Goal: Entertainment & Leisure: Consume media (video, audio)

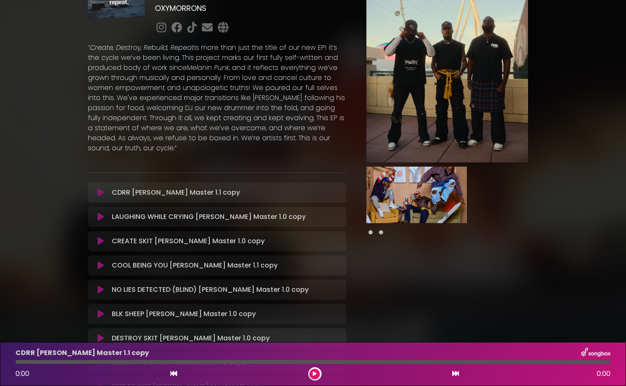
scroll to position [104, 0]
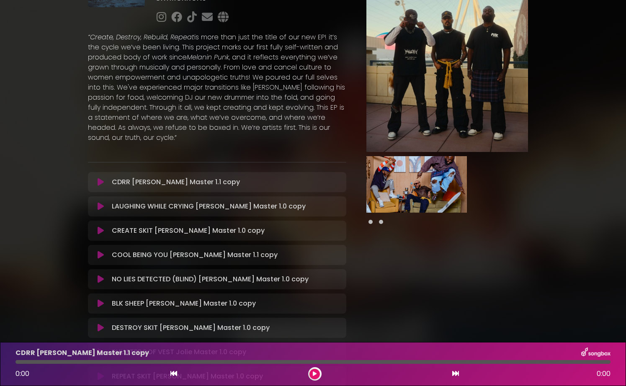
click at [430, 216] on div at bounding box center [447, 184] width 162 height 65
click at [427, 196] on img at bounding box center [416, 184] width 101 height 57
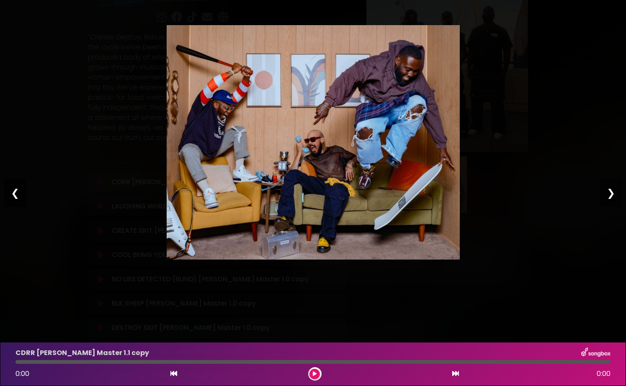
click at [13, 196] on div "❮" at bounding box center [15, 193] width 22 height 28
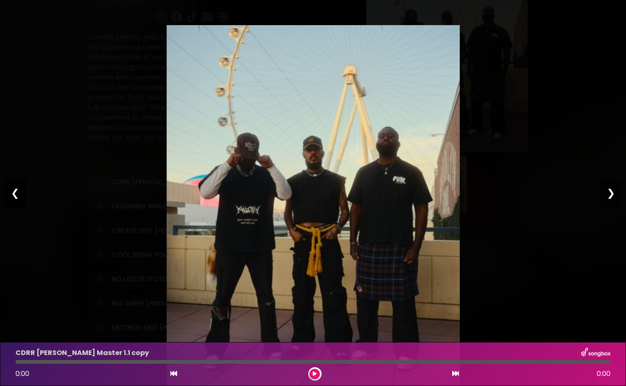
click at [15, 196] on div "❮" at bounding box center [15, 193] width 22 height 28
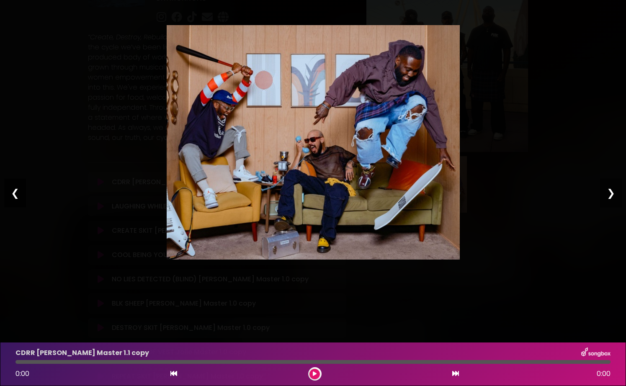
click at [13, 206] on div "❮" at bounding box center [15, 193] width 22 height 28
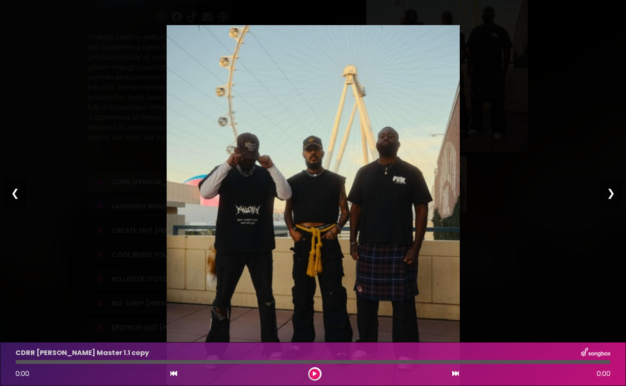
click at [313, 374] on icon at bounding box center [315, 373] width 4 height 5
click at [506, 116] on div "Pause Play % buffered 00:00 00:00 00:00 Exit fullscreen Enter fullscreen Play ❮…" at bounding box center [313, 193] width 626 height 386
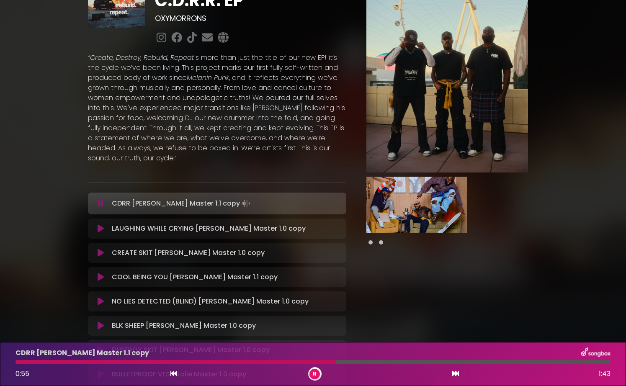
scroll to position [90, 0]
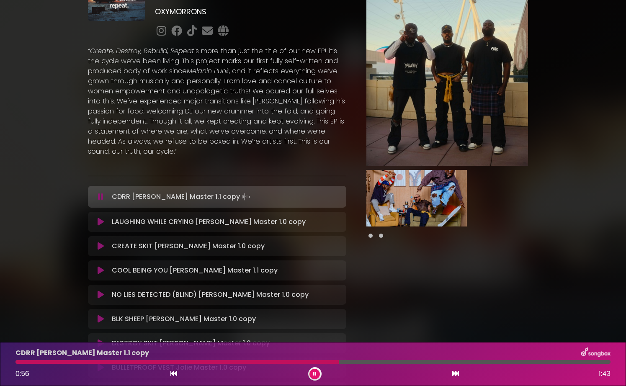
click at [243, 219] on p "LAUGHING WHILE CRYING Jolie Master 1.0 copy Loading Track..." at bounding box center [209, 222] width 194 height 10
click at [187, 230] on div "LAUGHING WHILE CRYING Jolie Master 1.0 copy Loading Track... Your Feedback Name" at bounding box center [217, 222] width 259 height 20
click at [459, 375] on button at bounding box center [456, 374] width 8 height 11
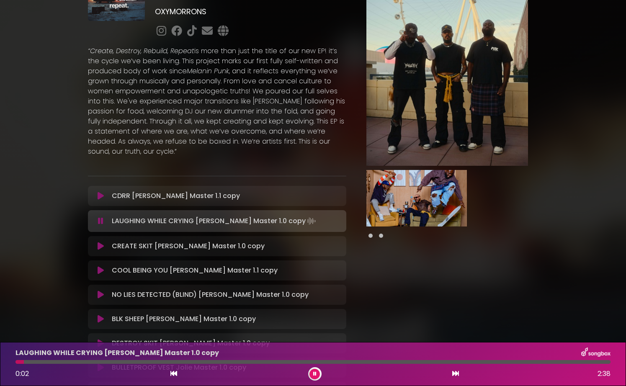
click at [459, 375] on button at bounding box center [456, 374] width 8 height 11
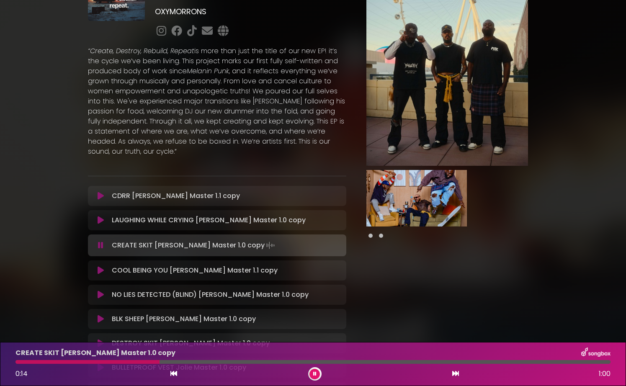
click at [459, 375] on button at bounding box center [456, 374] width 8 height 11
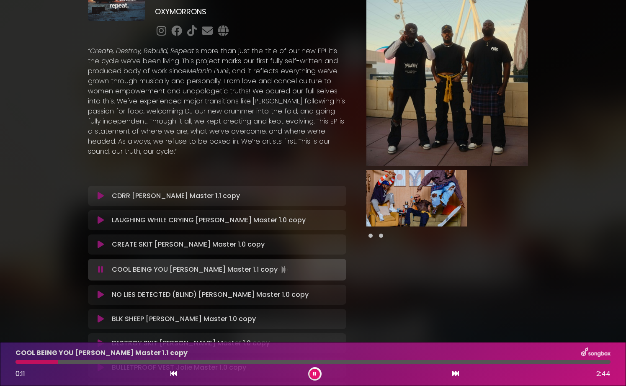
click at [457, 373] on icon at bounding box center [455, 373] width 7 height 7
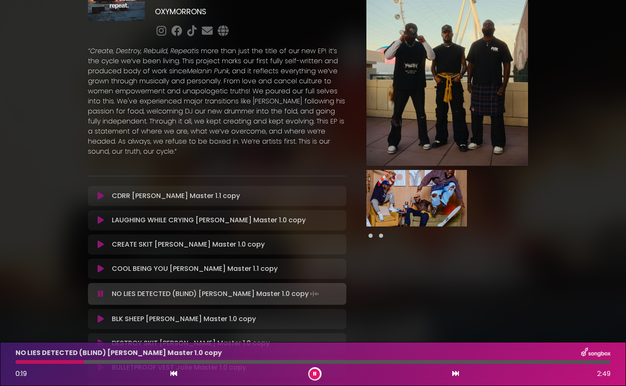
click at [268, 316] on div "BLK SHEEP Jolie Master 1.0 copy Loading Track..." at bounding box center [224, 319] width 233 height 10
click at [99, 319] on icon at bounding box center [101, 319] width 6 height 8
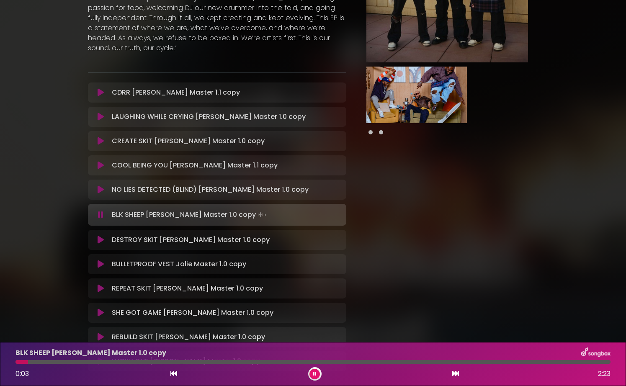
scroll to position [194, 0]
click at [100, 240] on icon at bounding box center [101, 239] width 6 height 8
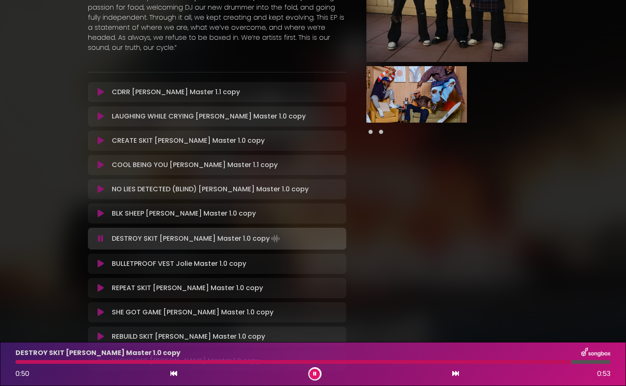
click at [258, 265] on div "BULLETPROOF VEST Jolie Master 1.0 copy Loading Track..." at bounding box center [224, 264] width 233 height 10
click at [202, 262] on p "BULLETPROOF VEST Jolie Master 1.0 copy Loading Track..." at bounding box center [179, 264] width 134 height 10
click at [309, 263] on div "BULLETPROOF VEST Jolie Master 1.0 copy Loading Track..." at bounding box center [224, 264] width 233 height 10
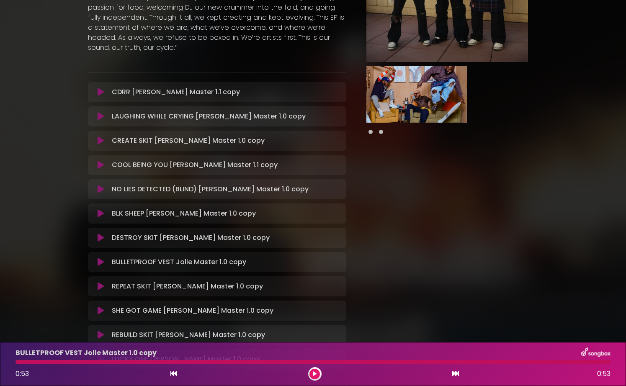
click at [101, 264] on icon at bounding box center [101, 262] width 6 height 8
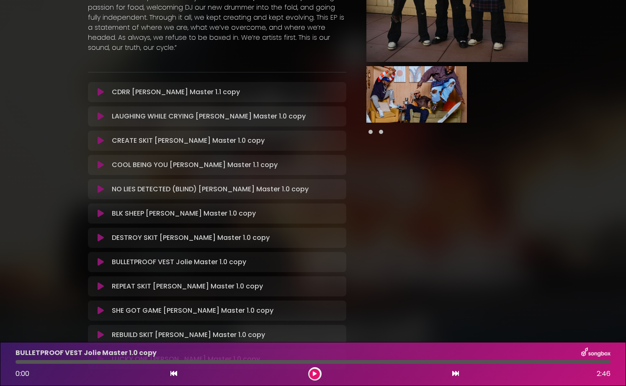
click at [101, 264] on icon at bounding box center [101, 262] width 6 height 8
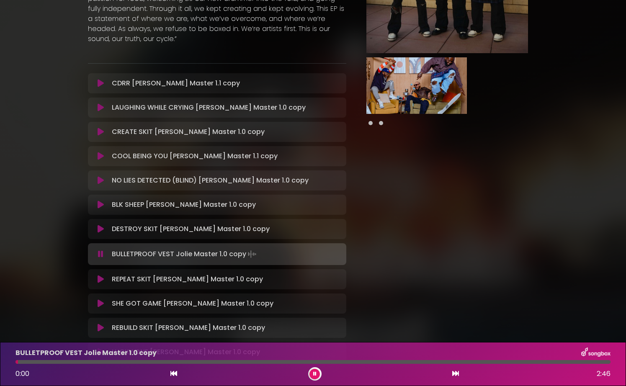
scroll to position [204, 0]
click at [459, 374] on icon at bounding box center [455, 373] width 7 height 7
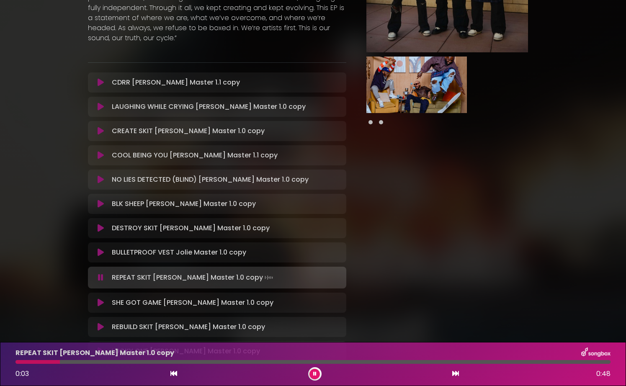
click at [334, 359] on div "REPEAT SKIT Jolie Master 1.0 copy 0:03 0:48" at bounding box center [312, 364] width 605 height 33
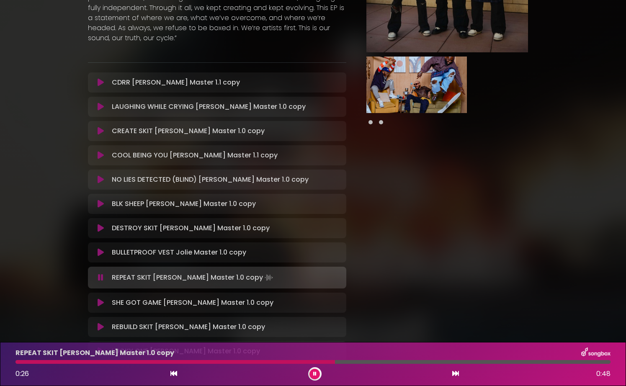
click at [335, 362] on div at bounding box center [312, 362] width 595 height 4
click at [101, 252] on icon at bounding box center [101, 252] width 6 height 8
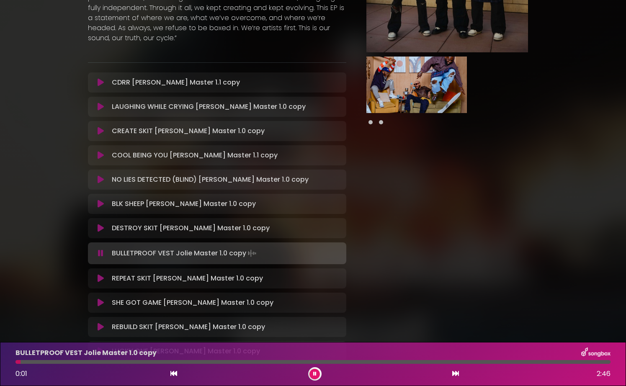
click at [179, 362] on div at bounding box center [312, 362] width 595 height 4
click at [108, 360] on div at bounding box center [99, 362] width 168 height 4
click at [155, 361] on div at bounding box center [312, 362] width 595 height 4
click at [175, 362] on div at bounding box center [312, 362] width 595 height 4
click at [205, 363] on div at bounding box center [312, 362] width 595 height 4
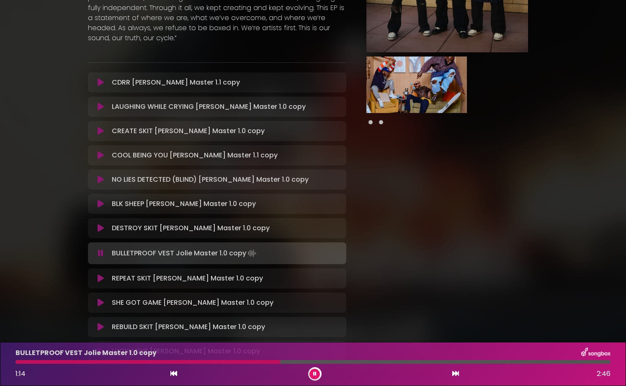
click at [290, 359] on div "BULLETPROOF VEST Jolie Master 1.0 copy 1:14 2:46" at bounding box center [312, 364] width 605 height 33
click at [323, 363] on div at bounding box center [312, 362] width 595 height 4
click at [202, 287] on div "REPEAT SKIT Jolie Master 1.0 copy Loading Track..." at bounding box center [217, 278] width 259 height 20
click at [102, 281] on icon at bounding box center [101, 278] width 6 height 8
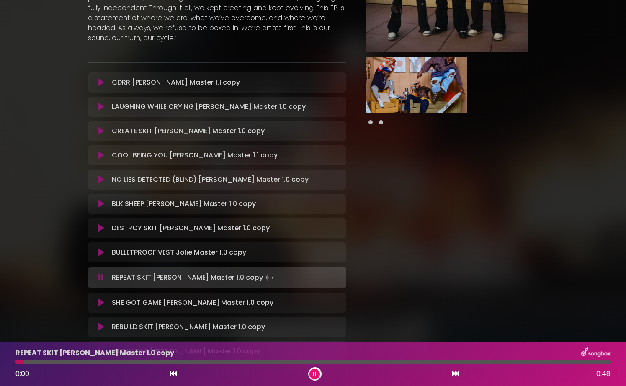
click at [281, 364] on div at bounding box center [312, 362] width 595 height 4
click at [103, 278] on icon at bounding box center [100, 277] width 5 height 8
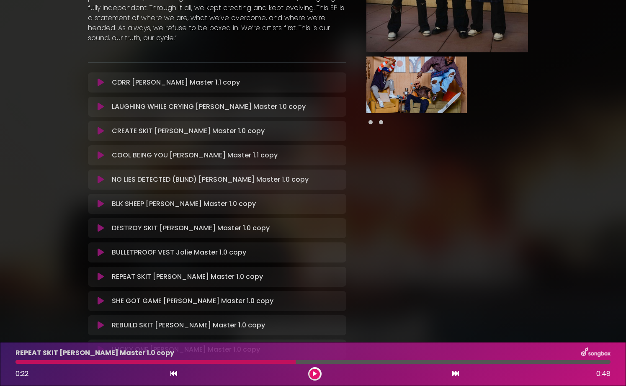
click at [105, 295] on div "SHE GOT GAME Jolie Master 1.0 copy Loading Track..." at bounding box center [217, 301] width 259 height 20
click at [103, 299] on icon at bounding box center [101, 301] width 6 height 8
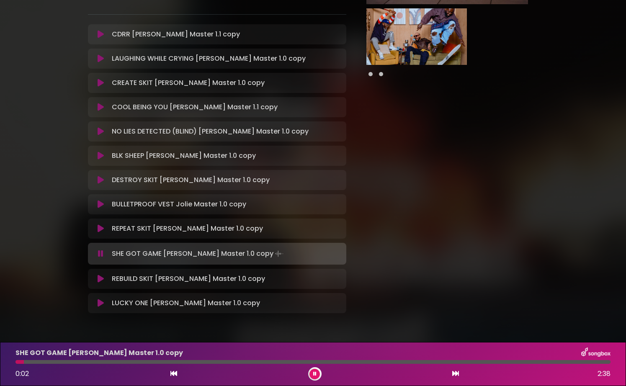
scroll to position [276, 0]
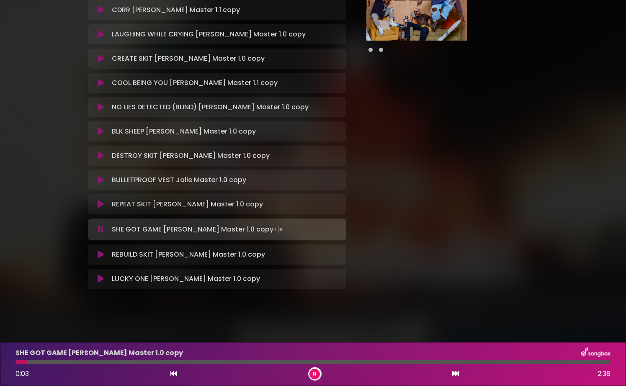
click at [229, 360] on div at bounding box center [312, 362] width 595 height 4
click at [292, 363] on div at bounding box center [312, 362] width 595 height 4
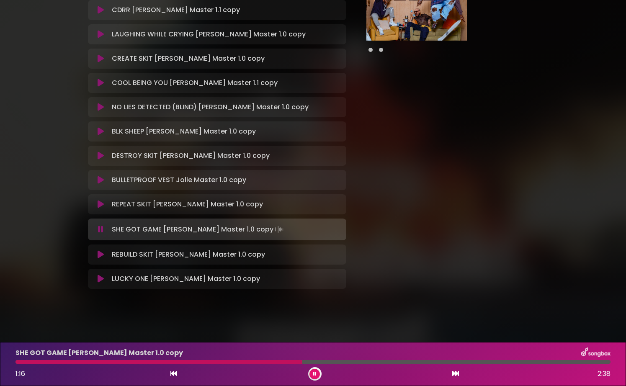
click at [253, 361] on div at bounding box center [158, 362] width 287 height 4
click at [103, 232] on icon at bounding box center [100, 229] width 5 height 8
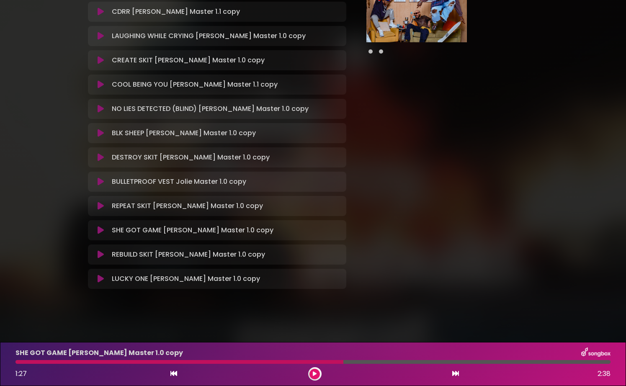
scroll to position [274, 0]
click at [102, 257] on icon at bounding box center [101, 254] width 6 height 8
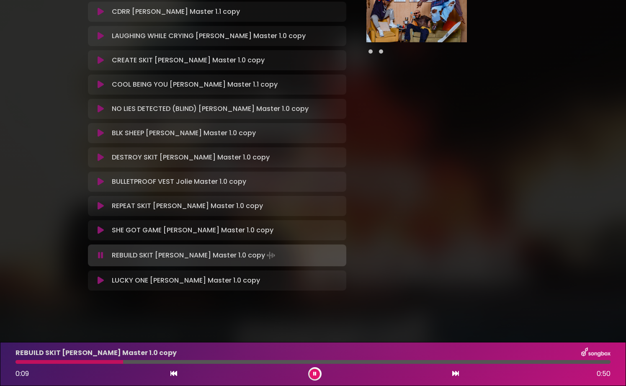
click at [205, 259] on p "REBUILD SKIT Jolie Master 1.0 copy Loading Track..." at bounding box center [194, 256] width 165 height 12
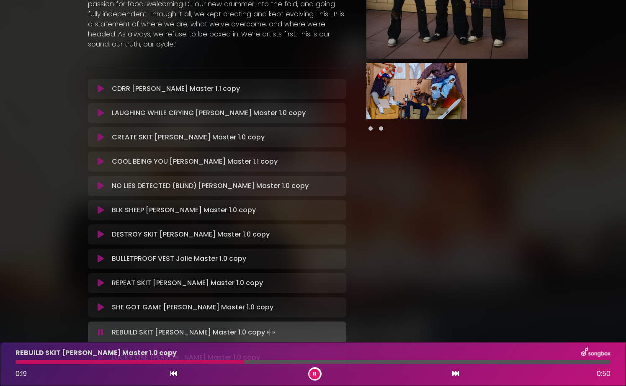
scroll to position [242, 0]
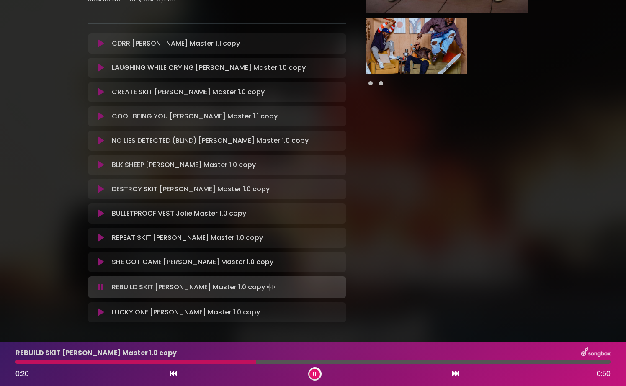
click at [315, 376] on icon at bounding box center [314, 373] width 3 height 5
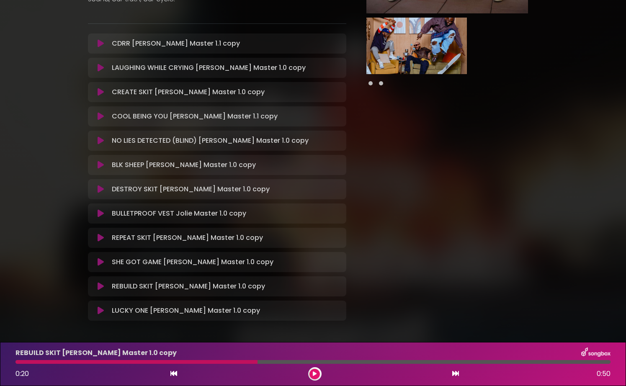
scroll to position [0, 0]
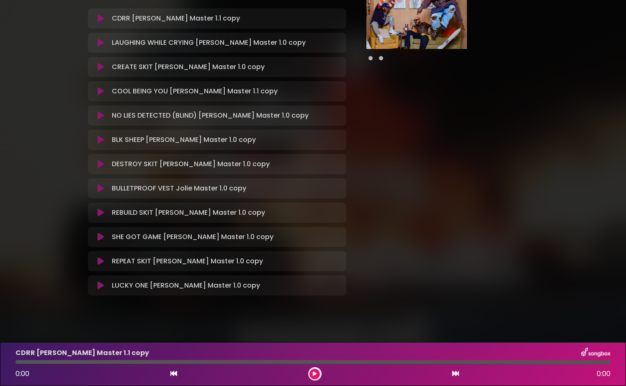
scroll to position [274, 0]
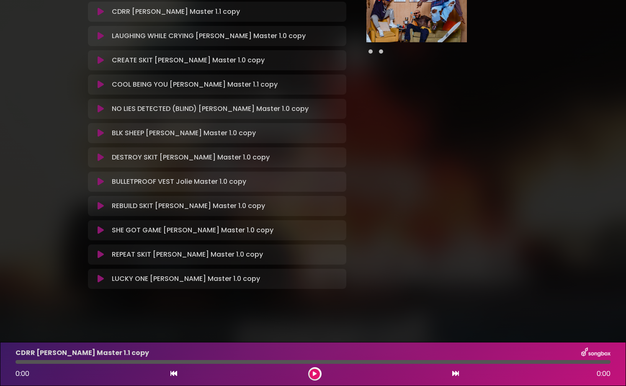
click at [98, 286] on div "LUCKY ONE Jolie Master 1.0 copy Loading Track..." at bounding box center [217, 279] width 259 height 20
click at [101, 279] on icon at bounding box center [101, 279] width 6 height 8
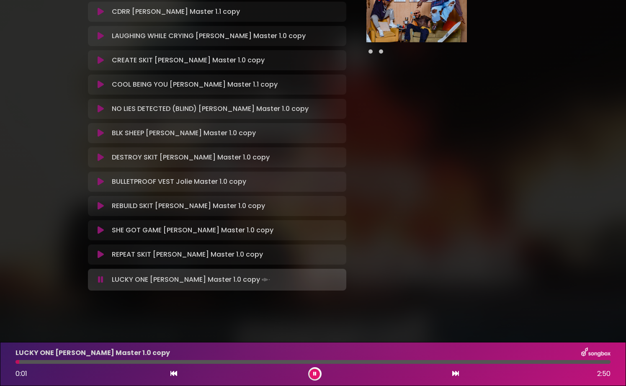
click at [132, 361] on div at bounding box center [312, 362] width 595 height 4
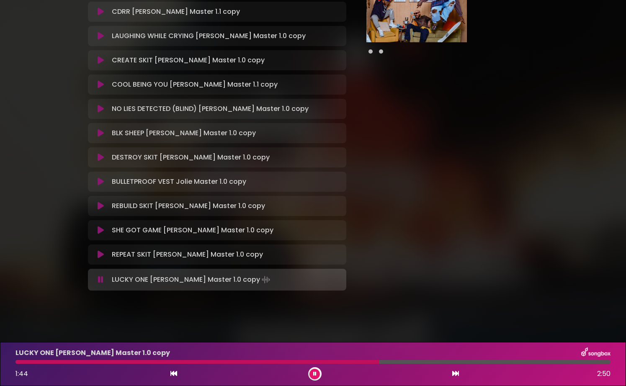
click at [315, 373] on icon at bounding box center [314, 373] width 3 height 5
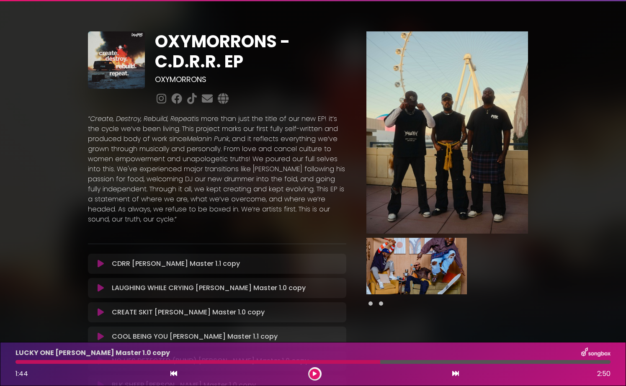
scroll to position [0, 0]
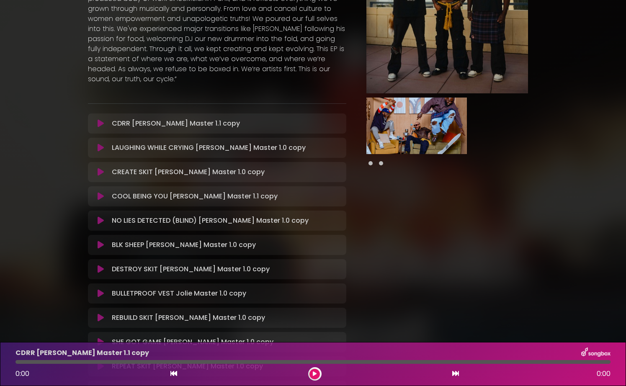
scroll to position [9, 0]
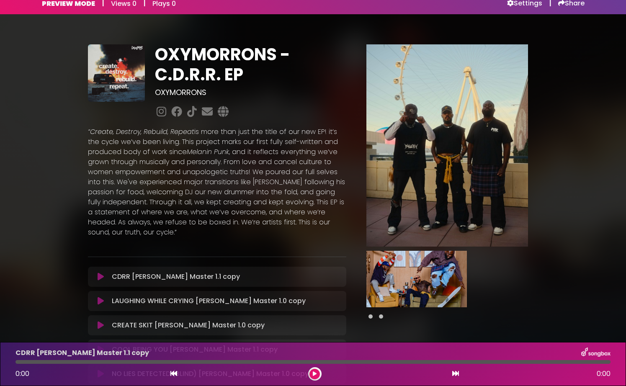
click at [276, 115] on div at bounding box center [250, 112] width 191 height 16
click at [542, 132] on div at bounding box center [447, 300] width 192 height 513
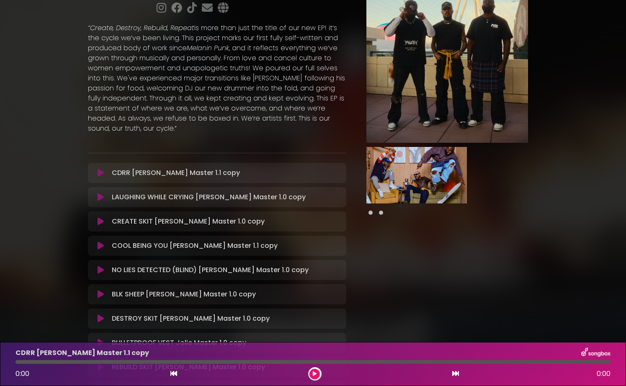
scroll to position [0, 0]
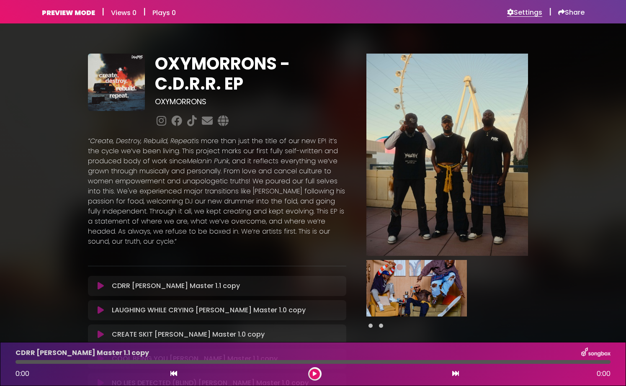
click at [534, 16] on h6 "Settings" at bounding box center [524, 12] width 35 height 8
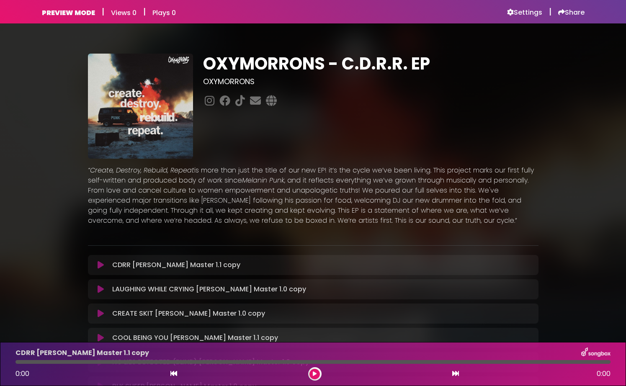
click at [395, 143] on div "OXYMORRONS - C.D.R.R. EP OXYMORRONS" at bounding box center [371, 106] width 346 height 105
click at [396, 139] on div "OXYMORRONS - C.D.R.R. EP OXYMORRONS" at bounding box center [371, 106] width 346 height 105
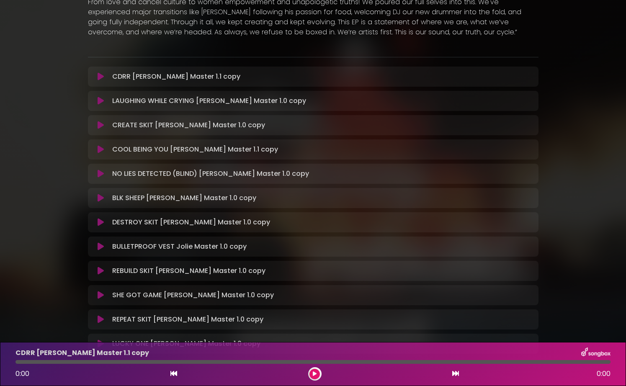
scroll to position [253, 0]
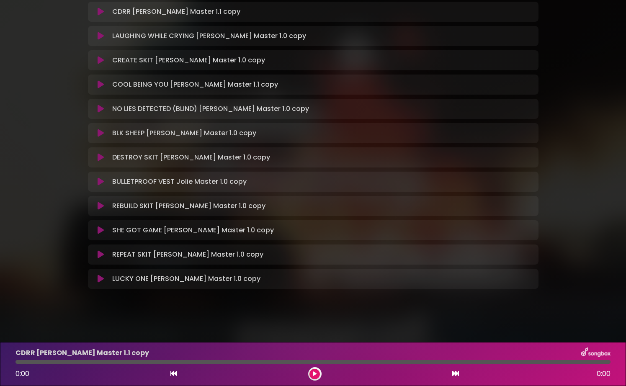
click at [245, 107] on p "NO LIES DETECTED (BLIND) Jolie Master 1.0 copy Loading Track..." at bounding box center [210, 109] width 197 height 10
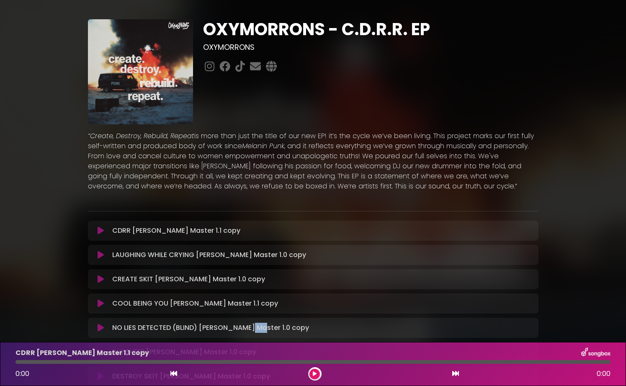
scroll to position [0, 0]
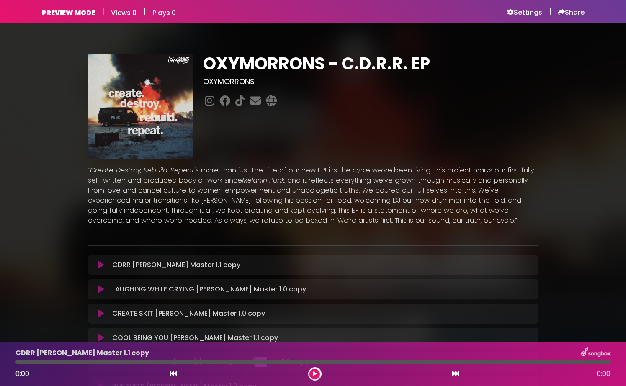
click at [243, 107] on link at bounding box center [240, 101] width 13 height 16
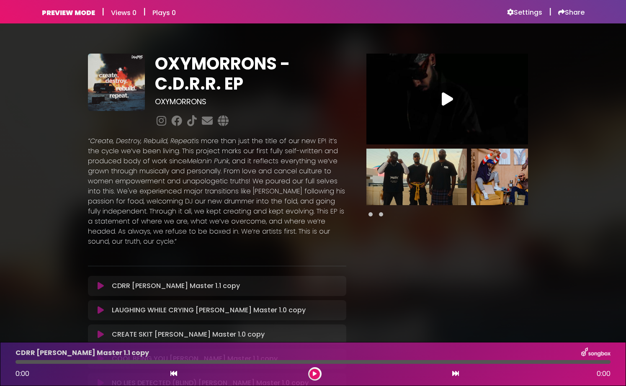
drag, startPoint x: 412, startPoint y: 92, endPoint x: 459, endPoint y: 1, distance: 102.8
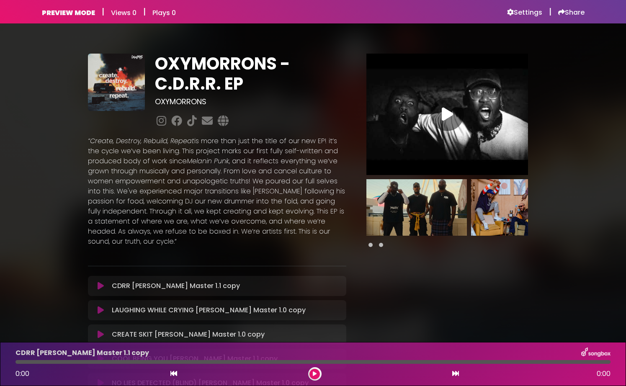
click at [486, 215] on img at bounding box center [521, 207] width 101 height 57
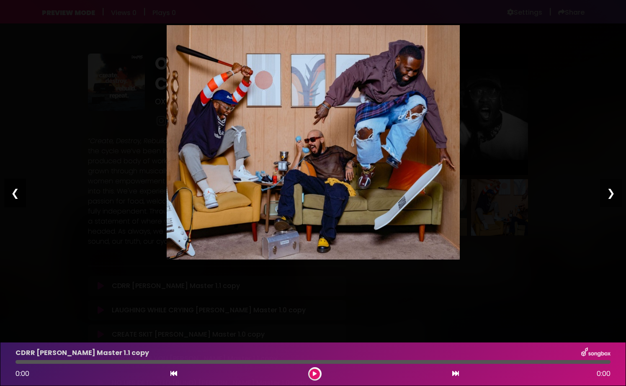
click at [13, 189] on div "❮" at bounding box center [15, 193] width 22 height 28
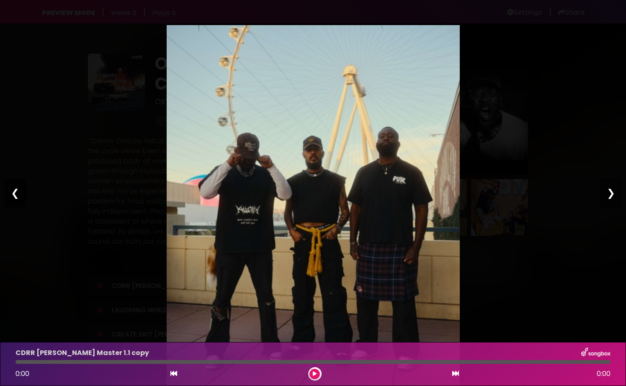
click at [13, 189] on div "❮" at bounding box center [15, 193] width 22 height 28
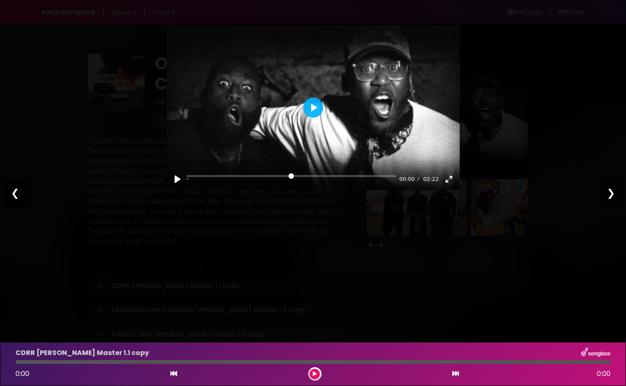
click at [15, 179] on div "❮" at bounding box center [15, 193] width 22 height 28
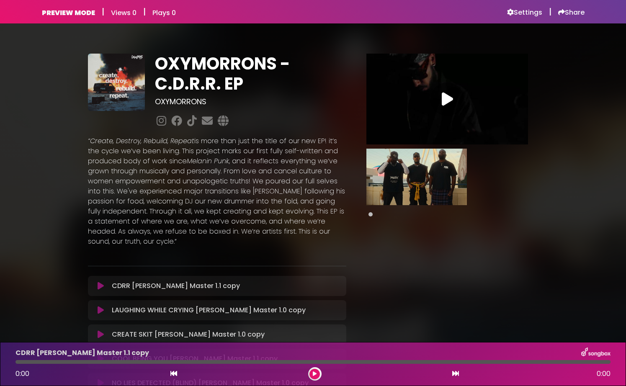
drag, startPoint x: 382, startPoint y: 75, endPoint x: 351, endPoint y: 3, distance: 79.4
